Goal: Consume media (video, audio): Consume media (video, audio)

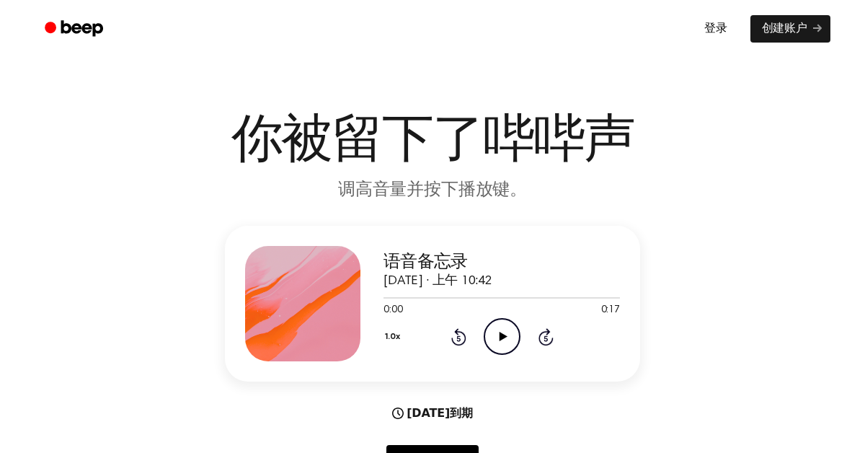
click at [501, 337] on icon at bounding box center [503, 336] width 8 height 9
click at [500, 332] on icon at bounding box center [502, 336] width 6 height 9
click at [507, 335] on icon "Play Audio" at bounding box center [502, 336] width 37 height 37
click at [500, 327] on icon "Play Audio" at bounding box center [502, 336] width 37 height 37
click at [503, 330] on icon "Pause Audio" at bounding box center [502, 336] width 37 height 37
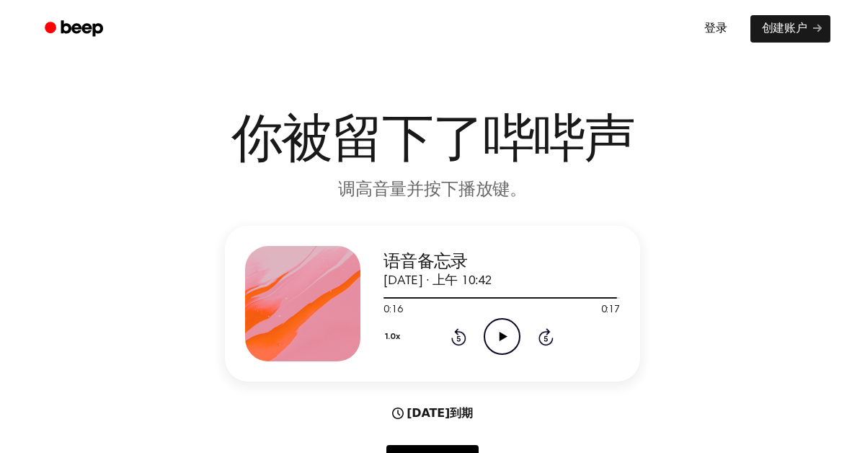
click at [503, 334] on icon at bounding box center [503, 336] width 8 height 9
click at [403, 296] on div at bounding box center [502, 297] width 236 height 12
click at [415, 296] on div at bounding box center [502, 297] width 236 height 12
click at [503, 330] on icon "Play Audio" at bounding box center [502, 336] width 37 height 37
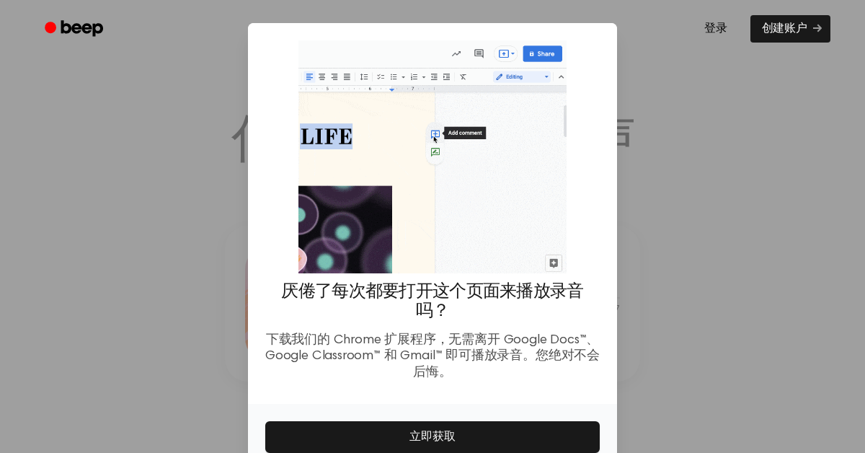
scroll to position [72, 0]
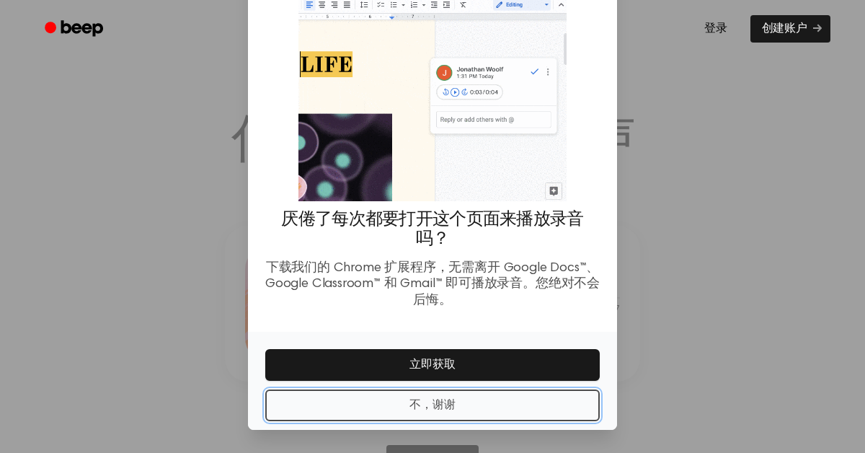
click at [502, 407] on button "不，谢谢" at bounding box center [432, 405] width 335 height 32
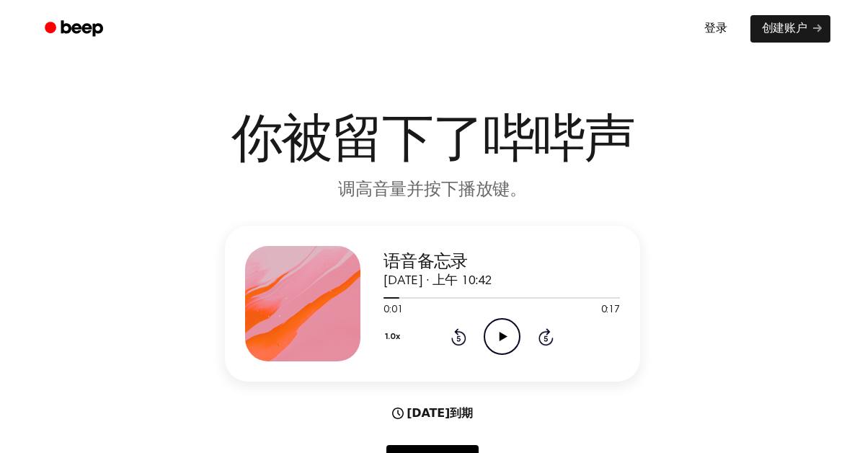
click at [502, 339] on icon at bounding box center [503, 336] width 8 height 9
click at [502, 330] on icon "Pause Audio" at bounding box center [502, 336] width 37 height 37
click at [501, 337] on icon at bounding box center [503, 336] width 8 height 9
click at [758, 329] on div "语音备忘录 [DATE] · 上午 10:42 0:05 0:17 您的浏览器不支持 [object Object] 元素。 1.0x Rewind 5 se…" at bounding box center [432, 358] width 831 height 264
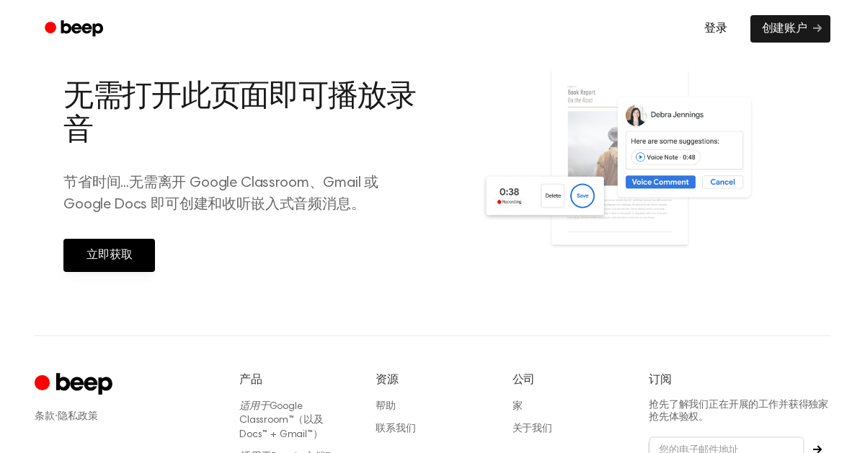
scroll to position [766, 0]
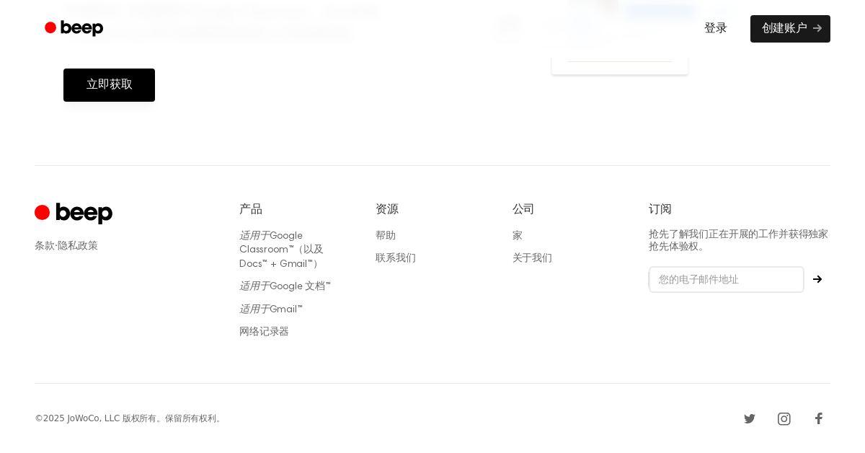
click at [730, 21] on link "登录" at bounding box center [716, 28] width 52 height 33
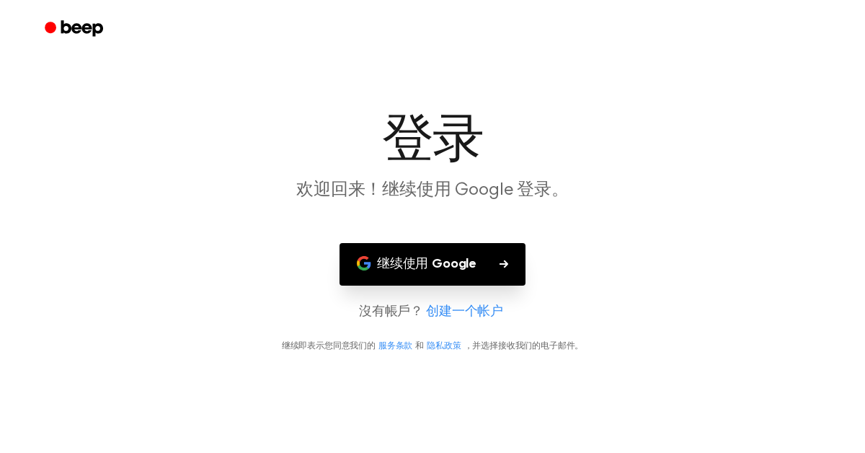
click at [434, 263] on font "继续使用 Google" at bounding box center [427, 263] width 100 height 13
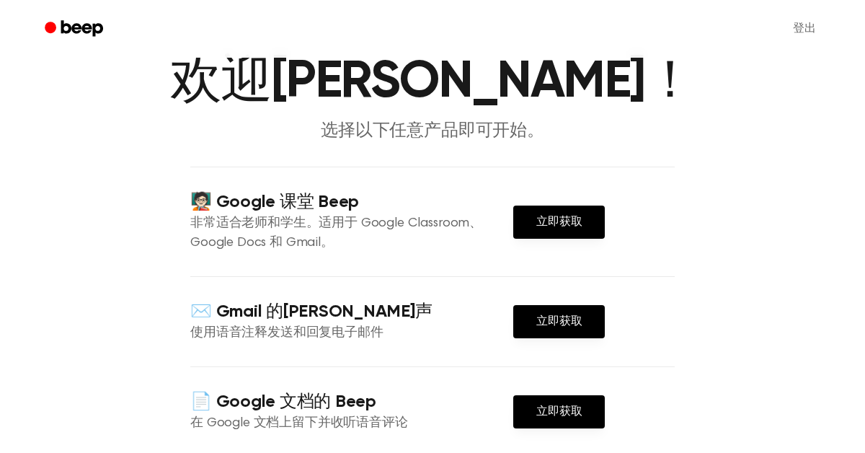
scroll to position [92, 0]
